Goal: Information Seeking & Learning: Learn about a topic

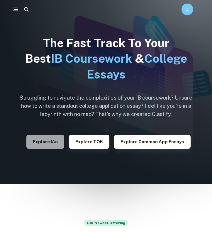
click at [45, 141] on button "Explore IAs" at bounding box center [45, 142] width 38 height 14
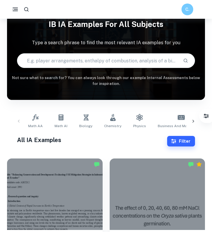
scroll to position [54, 0]
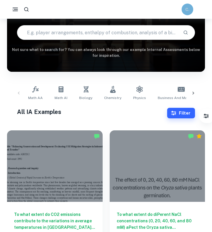
click at [191, 9] on div "C." at bounding box center [188, 10] width 12 height 12
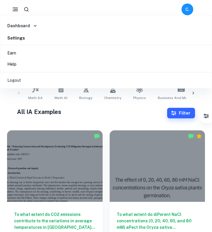
click at [69, 23] on li "Dashboard" at bounding box center [108, 25] width 210 height 9
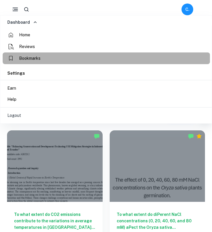
click at [48, 58] on li "Bookmarks" at bounding box center [106, 59] width 207 height 12
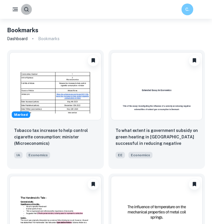
click at [27, 6] on button "button" at bounding box center [26, 9] width 11 height 11
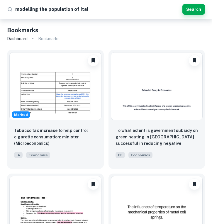
type input "modelling the population of [GEOGRAPHIC_DATA]"
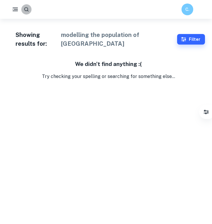
click at [24, 9] on icon "button" at bounding box center [26, 9] width 4 height 4
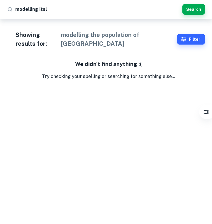
type input "modelling itsly"
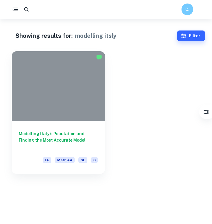
click at [50, 114] on div at bounding box center [58, 86] width 93 height 70
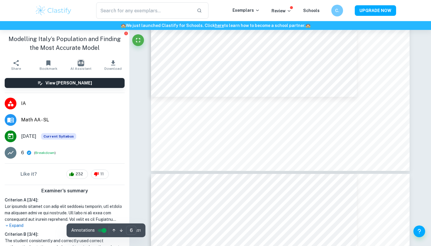
scroll to position [2152, 0]
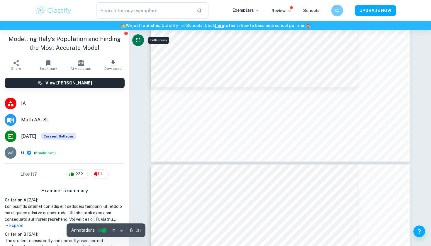
click at [138, 40] on icon "Fullscreen" at bounding box center [138, 40] width 7 height 7
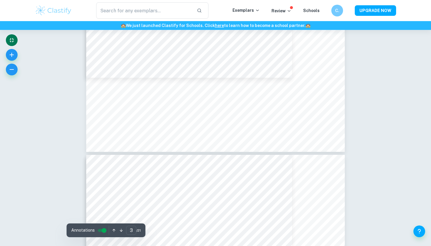
scroll to position [1052, 0]
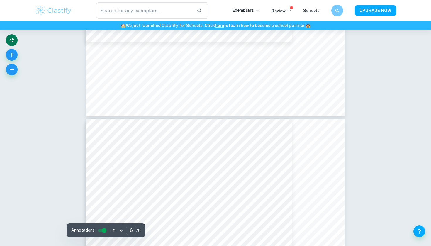
type input "5"
